Goal: Task Accomplishment & Management: Manage account settings

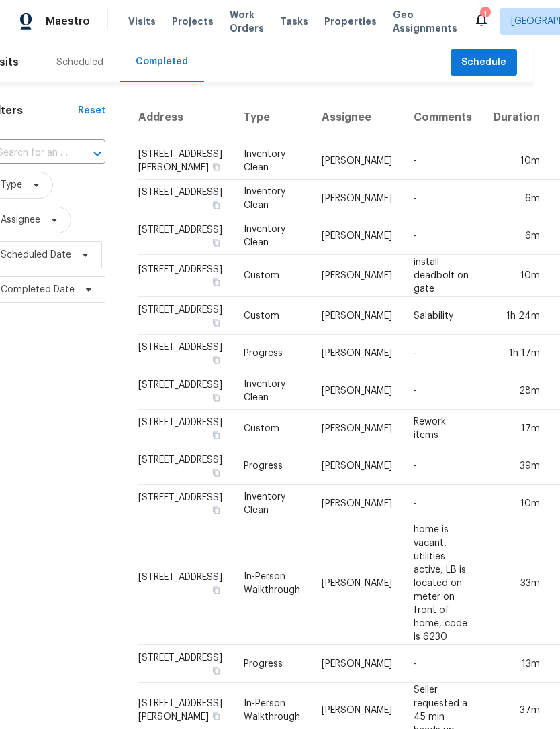
scroll to position [0, 26]
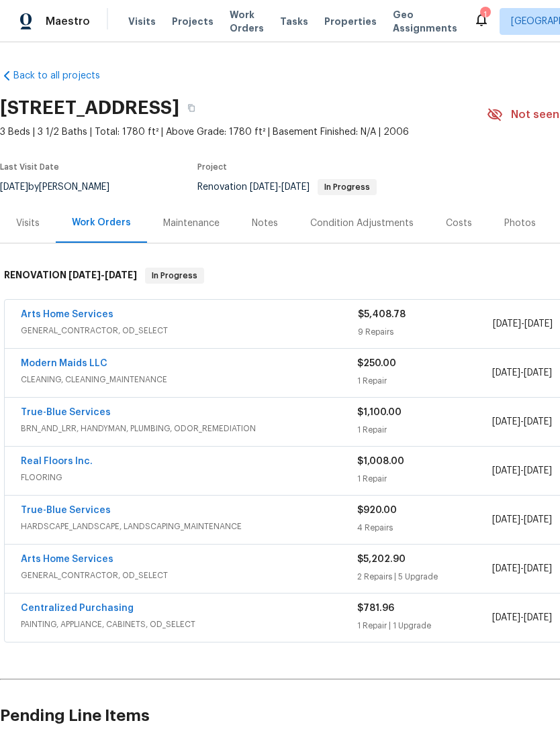
click at [448, 220] on div "Costs" at bounding box center [458, 223] width 26 height 13
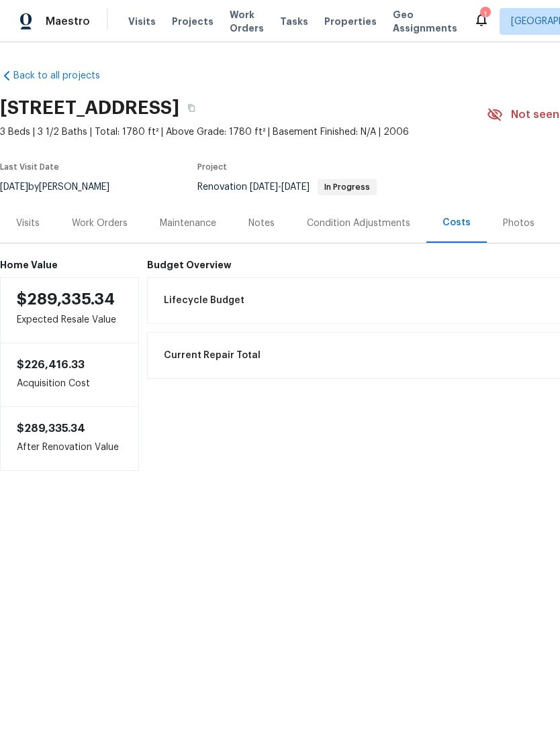
click at [284, 223] on div "Notes" at bounding box center [261, 223] width 58 height 40
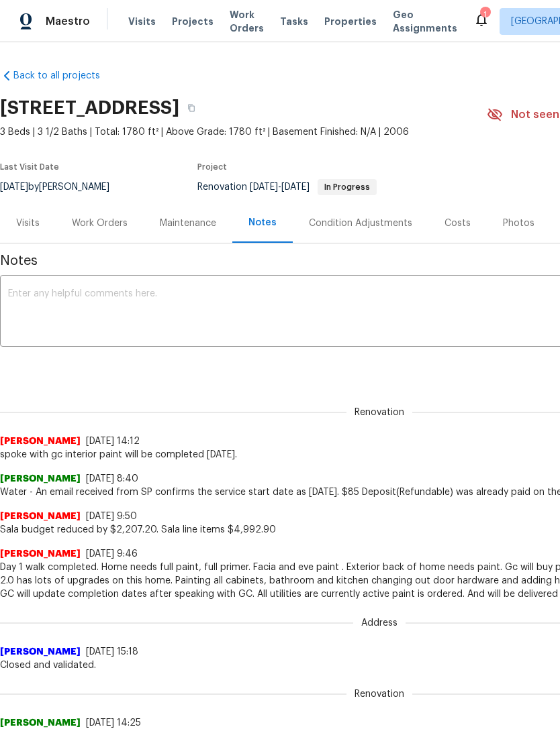
click at [44, 302] on textarea at bounding box center [379, 312] width 742 height 47
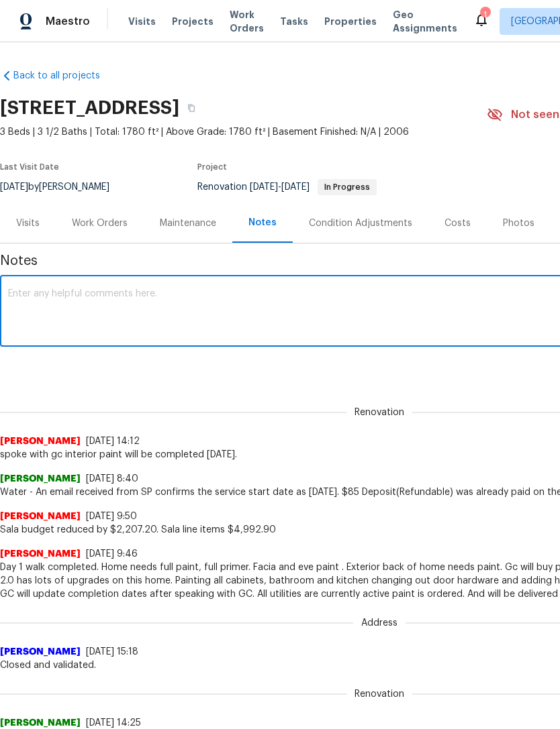
click at [40, 304] on textarea at bounding box center [379, 312] width 742 height 47
click at [40, 303] on textarea at bounding box center [379, 312] width 742 height 47
click at [179, 314] on textarea at bounding box center [379, 312] width 742 height 47
click at [179, 313] on textarea at bounding box center [379, 312] width 742 height 47
paste textarea "Gc on site. Interior paint will be completed today. Lots of masking on this home"
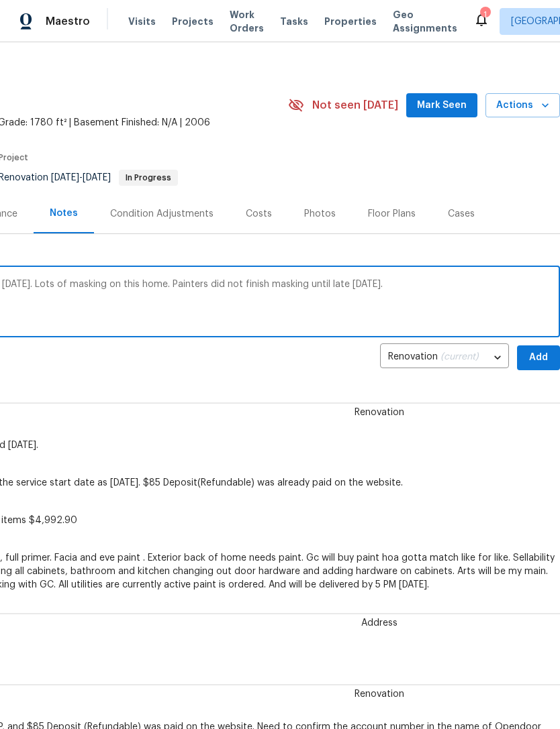
scroll to position [9, 199]
type textarea "Gc on site. Interior paint will be completed today. Lots of masking on this hom…"
click at [539, 357] on span "Add" at bounding box center [537, 358] width 21 height 17
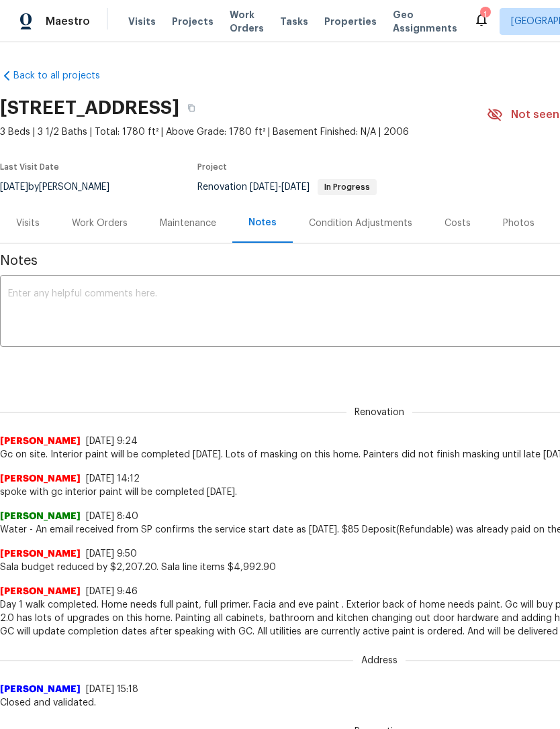
scroll to position [0, 0]
click at [109, 227] on div "Work Orders" at bounding box center [100, 223] width 56 height 13
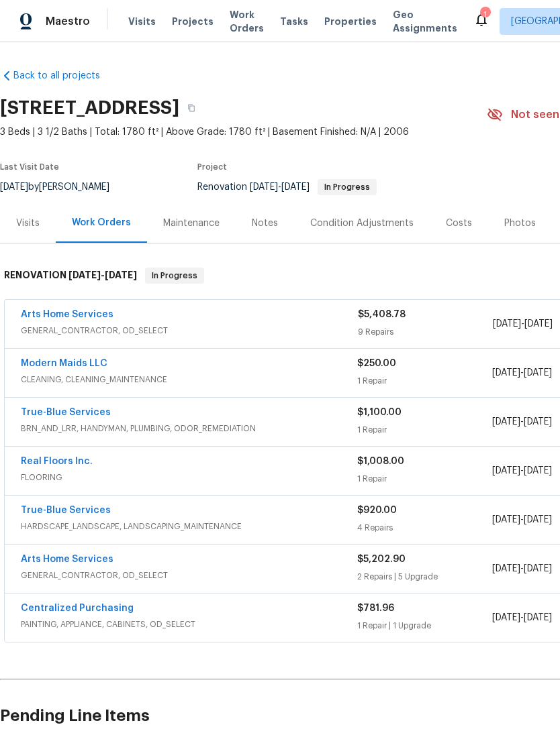
click at [325, 320] on div "Arts Home Services" at bounding box center [189, 316] width 337 height 16
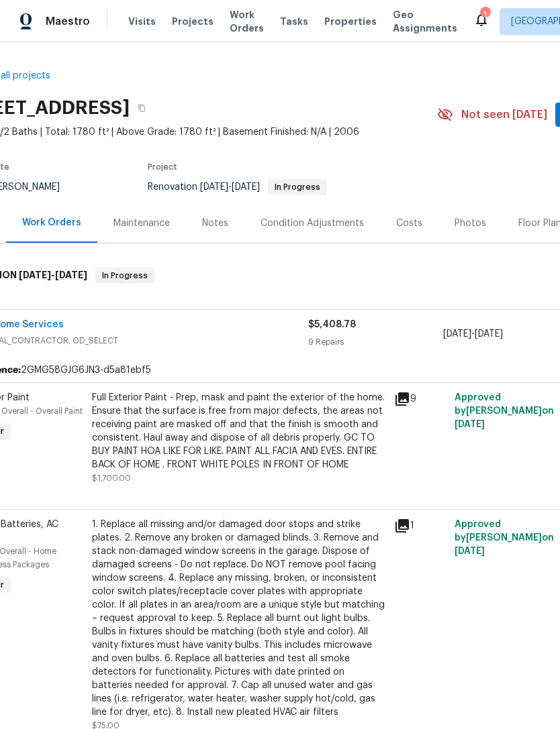
scroll to position [0, 50]
